Goal: Task Accomplishment & Management: Manage account settings

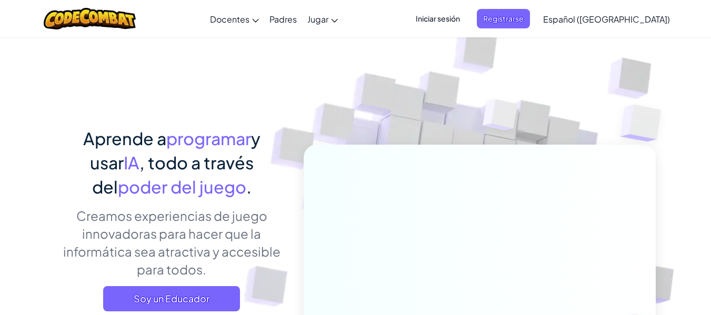
click at [466, 16] on span "Iniciar sesión" at bounding box center [438, 18] width 57 height 19
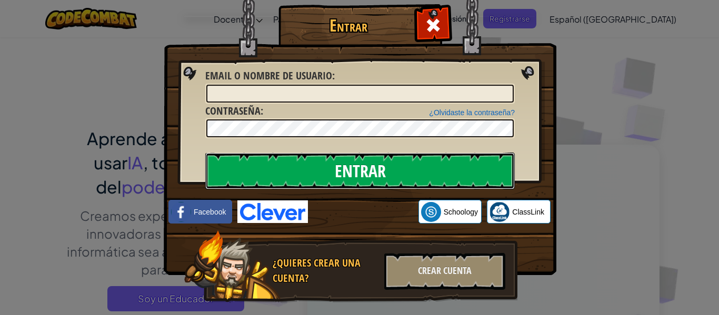
click at [376, 165] on input "Entrar" at bounding box center [360, 171] width 310 height 37
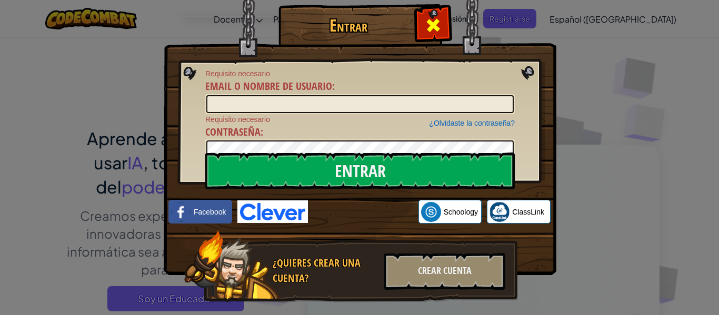
click at [441, 32] on div at bounding box center [432, 23] width 33 height 33
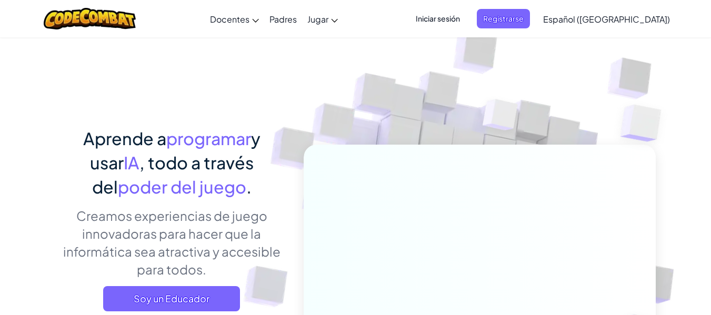
click at [466, 15] on span "Iniciar sesión" at bounding box center [438, 18] width 57 height 19
